Goal: Information Seeking & Learning: Learn about a topic

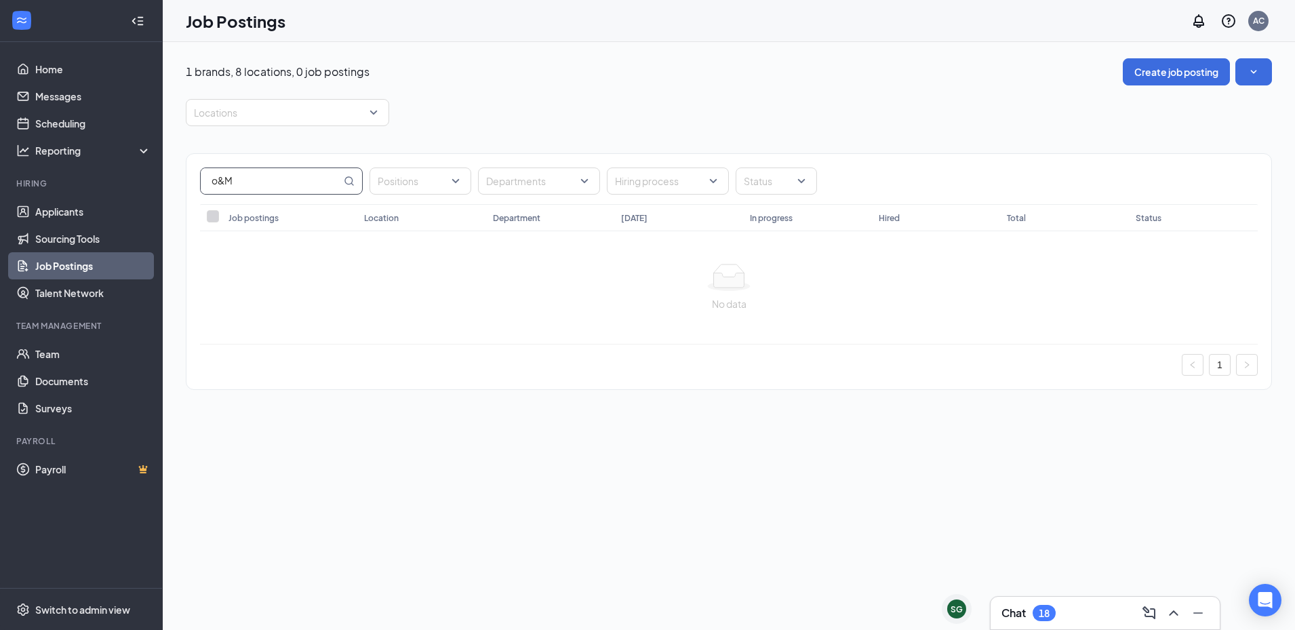
click at [273, 194] on div "o&M Positions Departments Hiring process Status" at bounding box center [728, 179] width 1085 height 50
click at [282, 190] on input "o&M" at bounding box center [271, 181] width 140 height 26
type input "s"
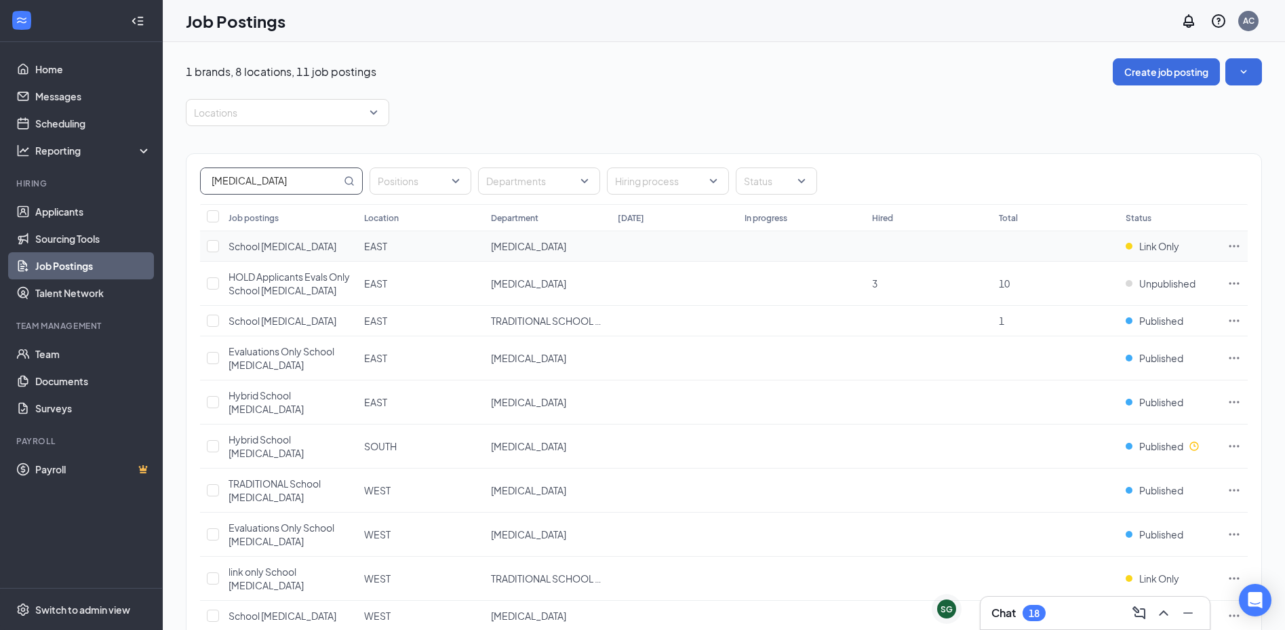
type input "[MEDICAL_DATA]"
click at [245, 250] on span "School [MEDICAL_DATA]" at bounding box center [282, 246] width 108 height 12
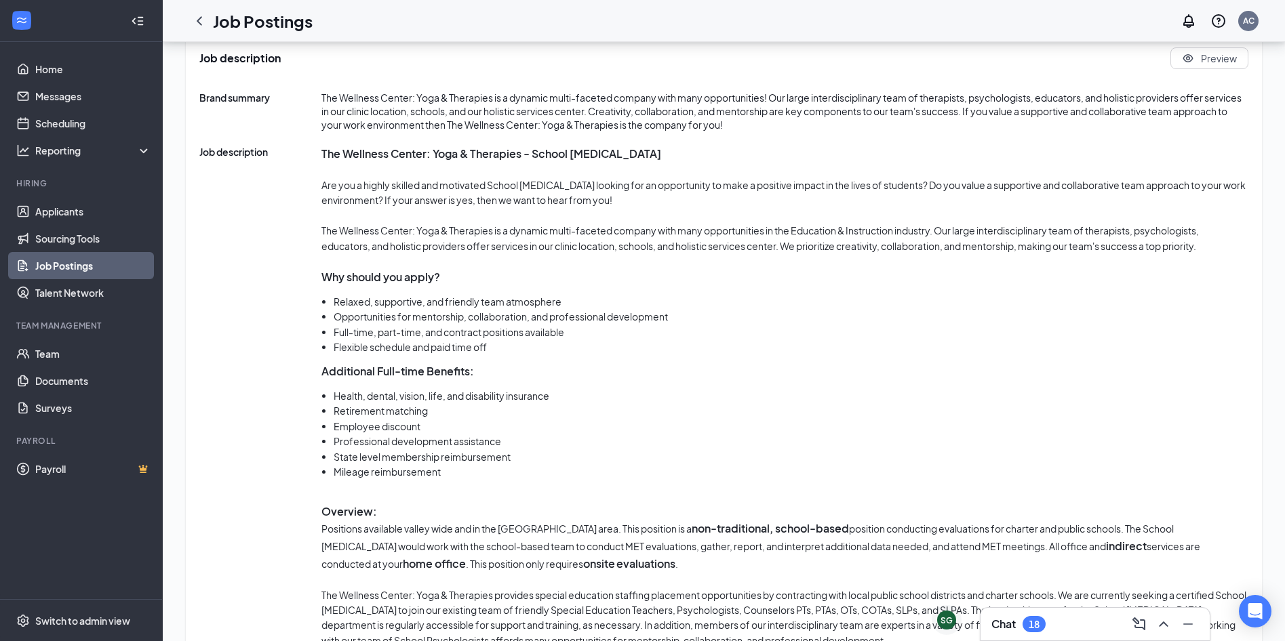
scroll to position [814, 0]
